Goal: Check status: Check status

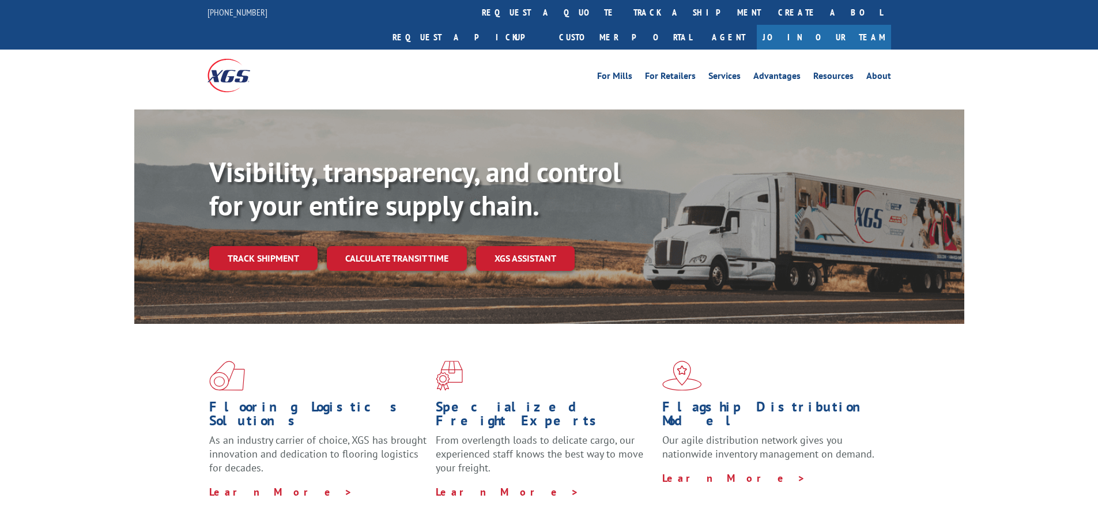
click at [284, 246] on div "Visibility, transparency, and control for your entire supply chain. Track shipm…" at bounding box center [586, 236] width 755 height 161
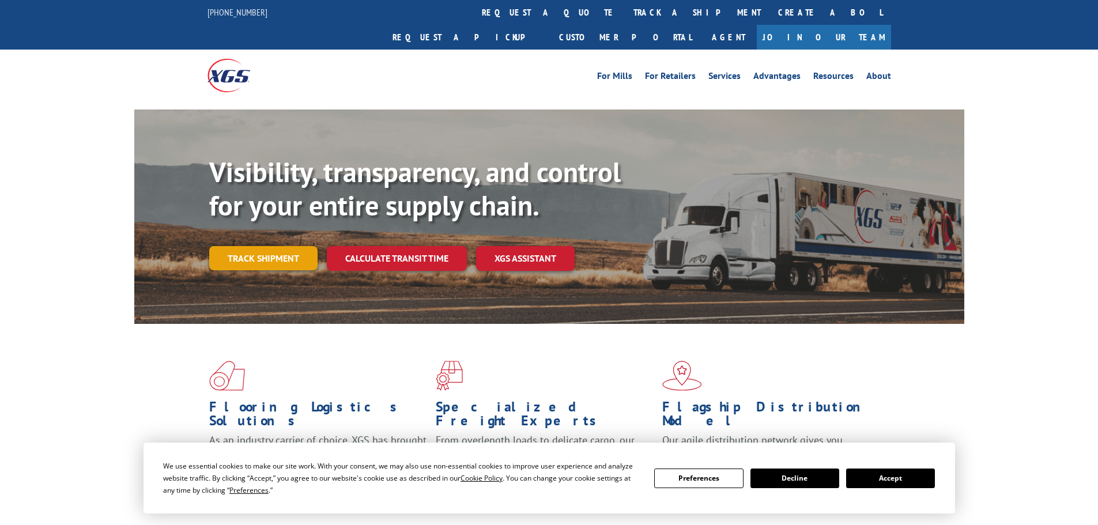
click at [285, 246] on link "Track shipment" at bounding box center [263, 258] width 108 height 24
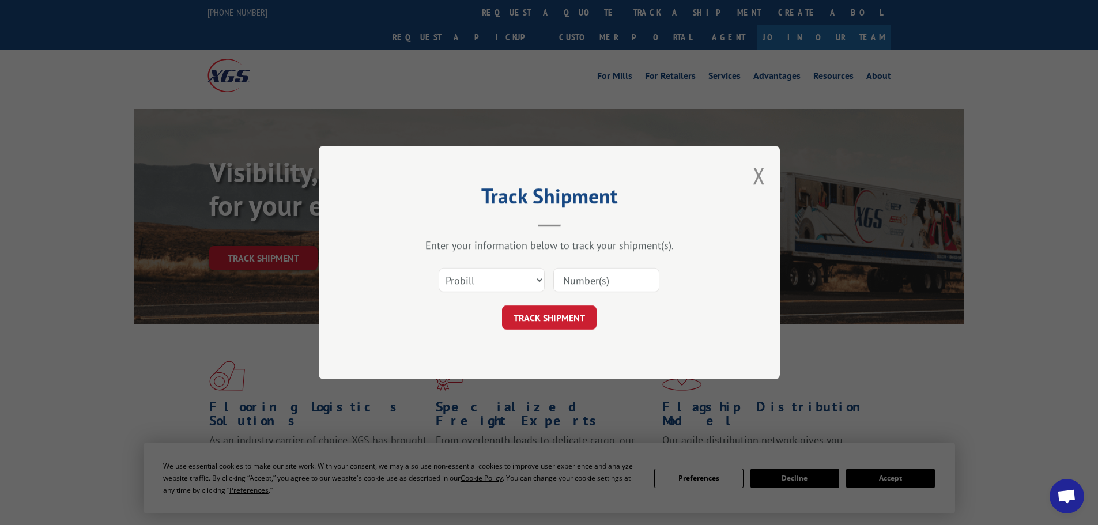
click at [566, 273] on input at bounding box center [606, 280] width 106 height 24
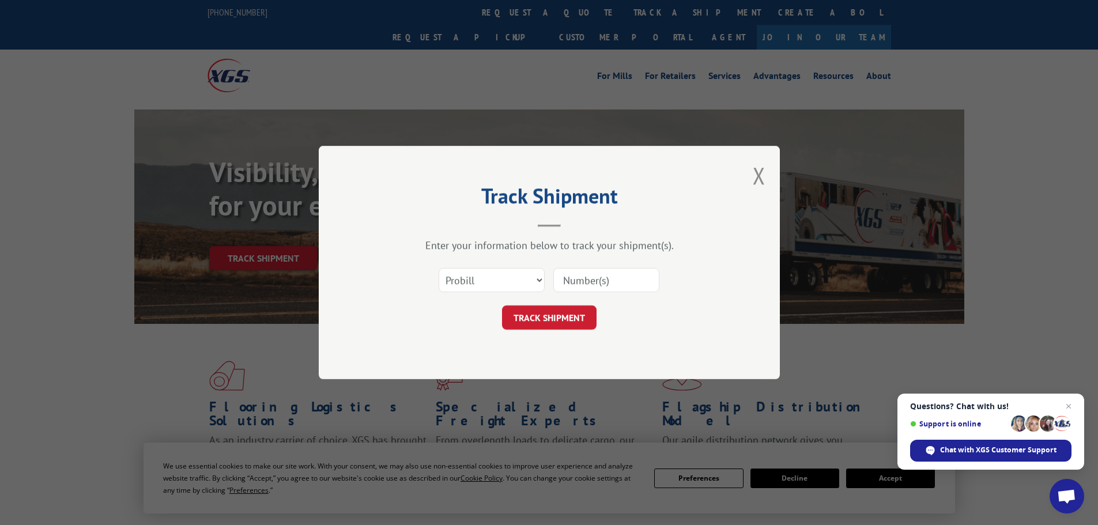
click at [602, 281] on input at bounding box center [606, 280] width 106 height 24
paste input "17450367"
type input "17450367"
click at [561, 308] on button "TRACK SHIPMENT" at bounding box center [549, 318] width 95 height 24
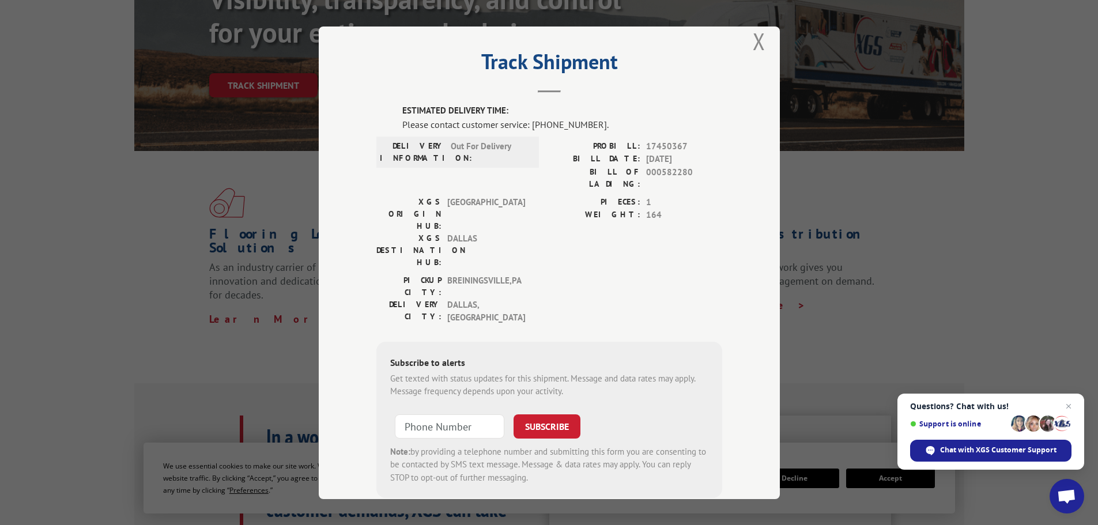
scroll to position [24, 0]
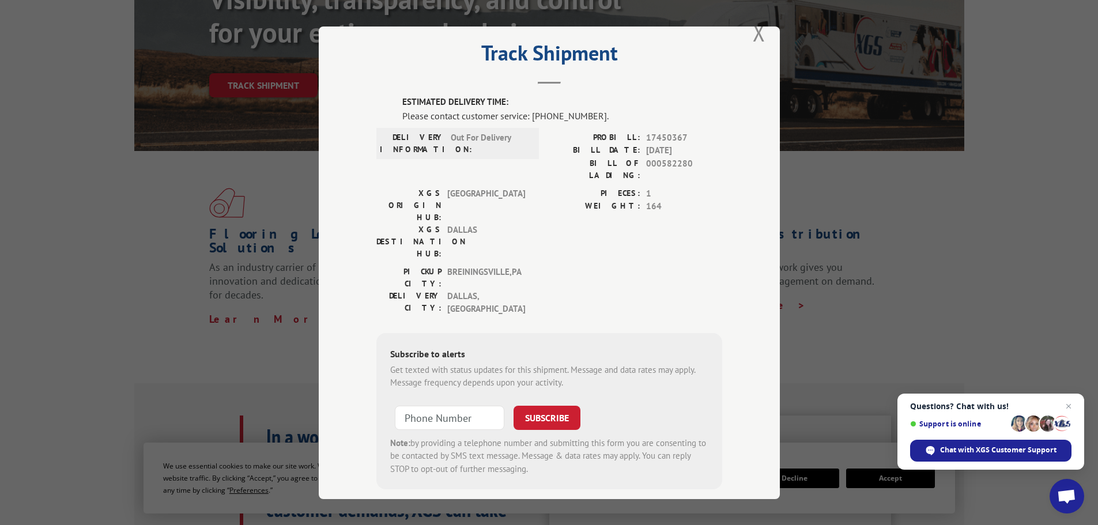
click at [932, 205] on div "Track Shipment ESTIMATED DELIVERY TIME: Please contact customer service: [PHONE…" at bounding box center [549, 262] width 1098 height 525
drag, startPoint x: 759, startPoint y: 37, endPoint x: 699, endPoint y: 7, distance: 66.8
click at [756, 37] on button "Close modal" at bounding box center [759, 32] width 13 height 31
